Goal: Information Seeking & Learning: Learn about a topic

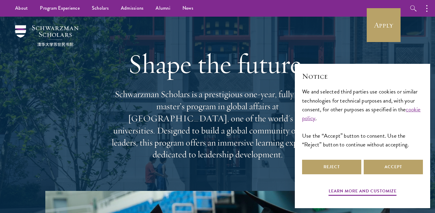
click at [103, 96] on div "Shape the future. Schwarzman Scholars is a prestigious one-year, fully funded m…" at bounding box center [217, 104] width 375 height 174
click at [337, 158] on div "Reject Accept" at bounding box center [362, 166] width 121 height 17
click at [337, 163] on button "Reject" at bounding box center [331, 167] width 59 height 15
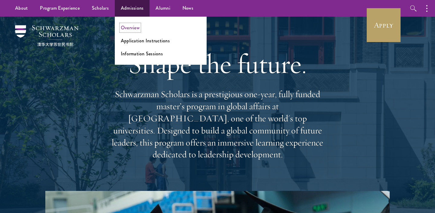
click at [128, 27] on link "Overview" at bounding box center [130, 27] width 19 height 7
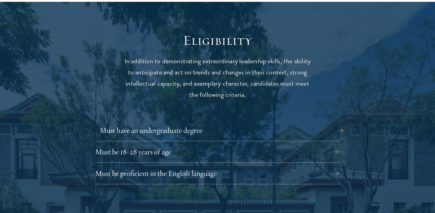
scroll to position [788, 0]
